Goal: Information Seeking & Learning: Learn about a topic

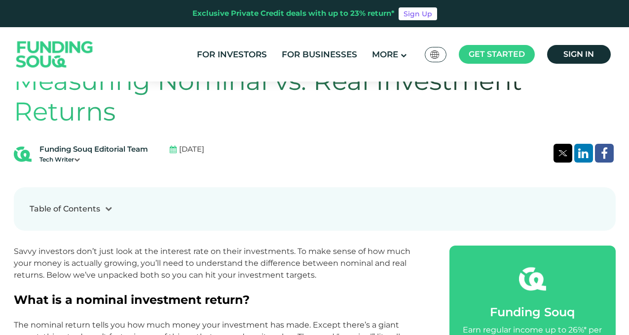
scroll to position [300, 0]
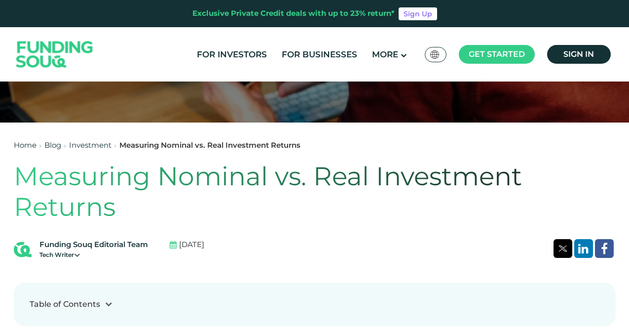
scroll to position [270, 0]
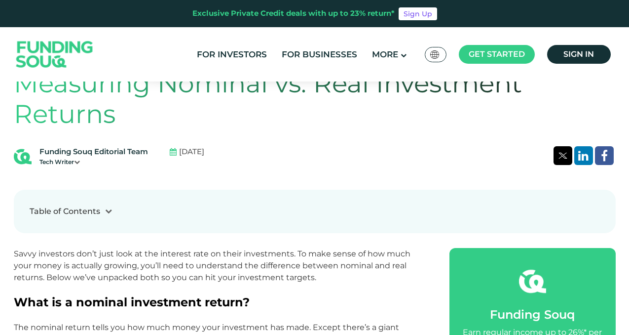
click at [110, 214] on icon at bounding box center [108, 210] width 7 height 7
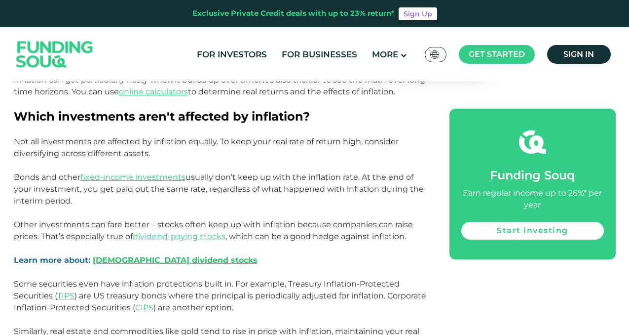
scroll to position [1243, 0]
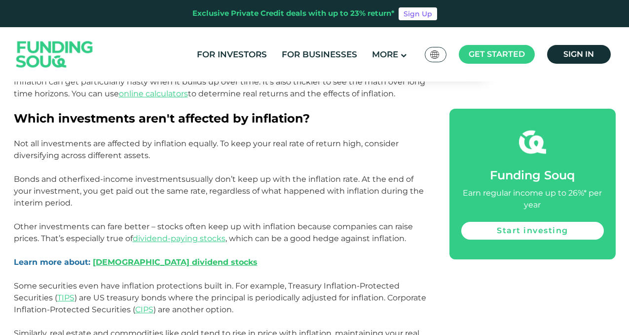
click at [158, 180] on link "fixed-income investments" at bounding box center [132, 178] width 105 height 9
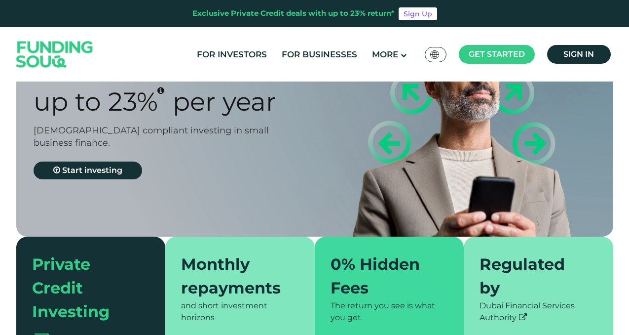
type tc-range-slider "4"
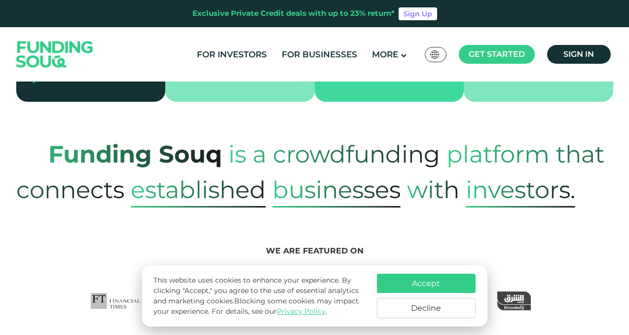
scroll to position [380, 0]
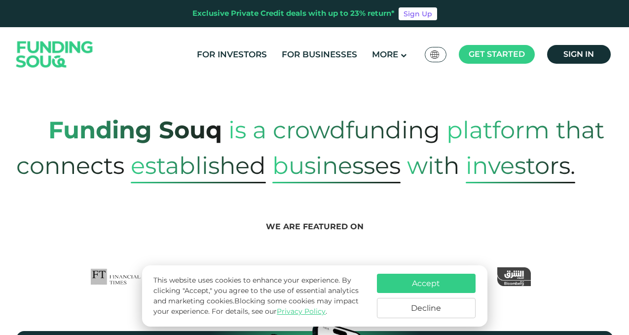
click at [411, 280] on button "Accept" at bounding box center [426, 282] width 99 height 19
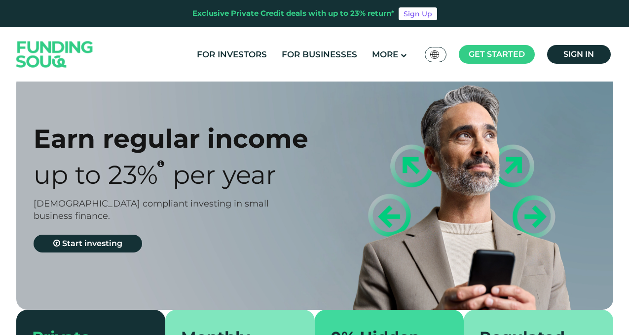
scroll to position [0, 0]
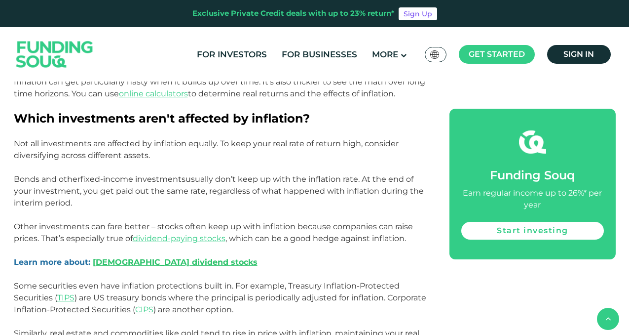
click at [108, 178] on link "fixed-income investments" at bounding box center [132, 178] width 105 height 9
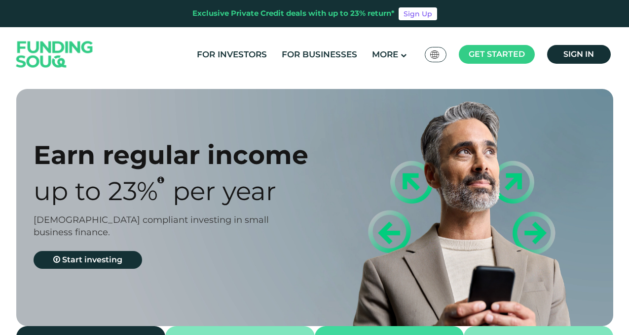
type tc-range-slider "4"
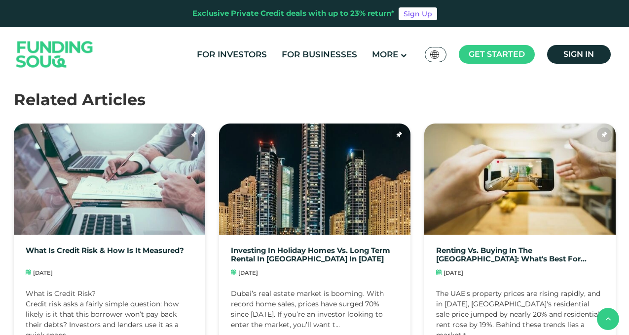
scroll to position [1800, 0]
